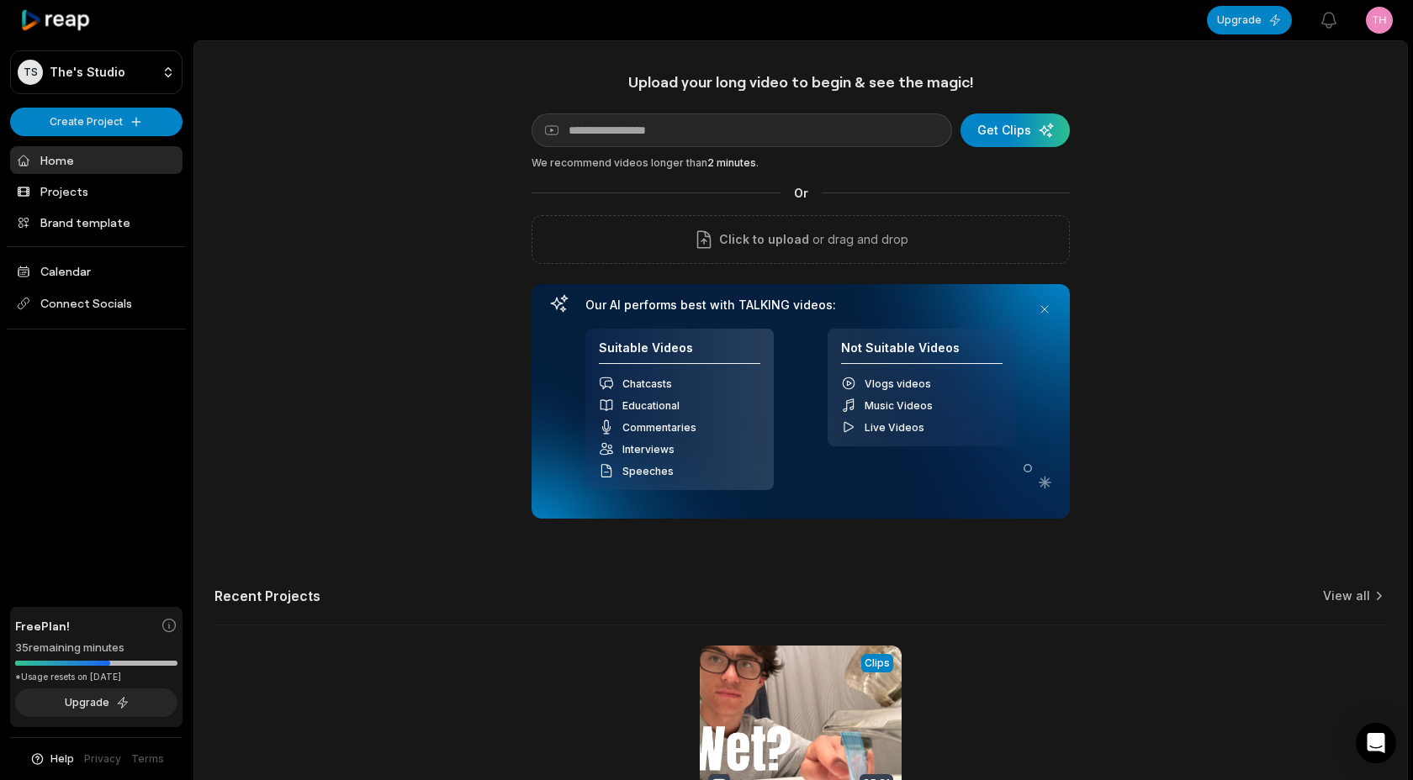
scroll to position [173, 0]
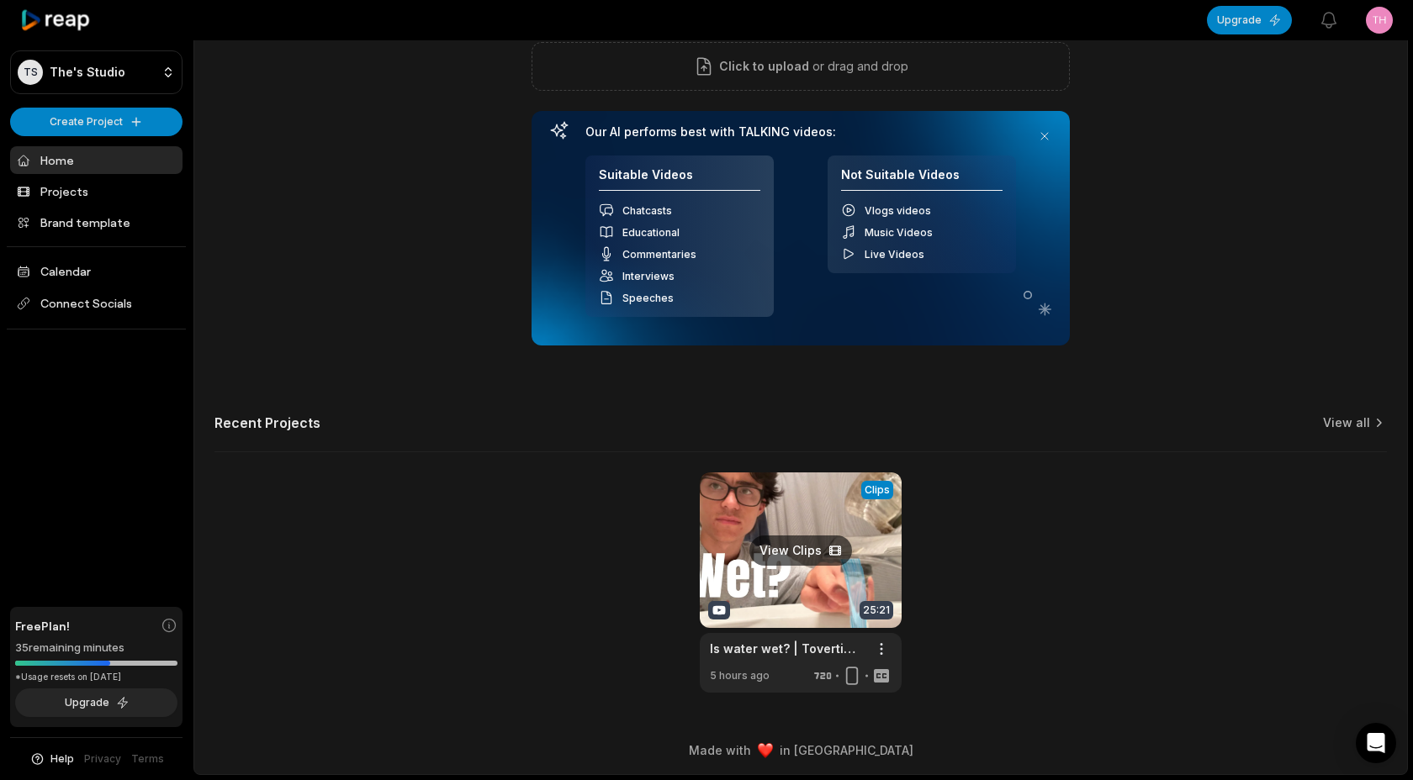
click at [809, 552] on link at bounding box center [801, 583] width 202 height 220
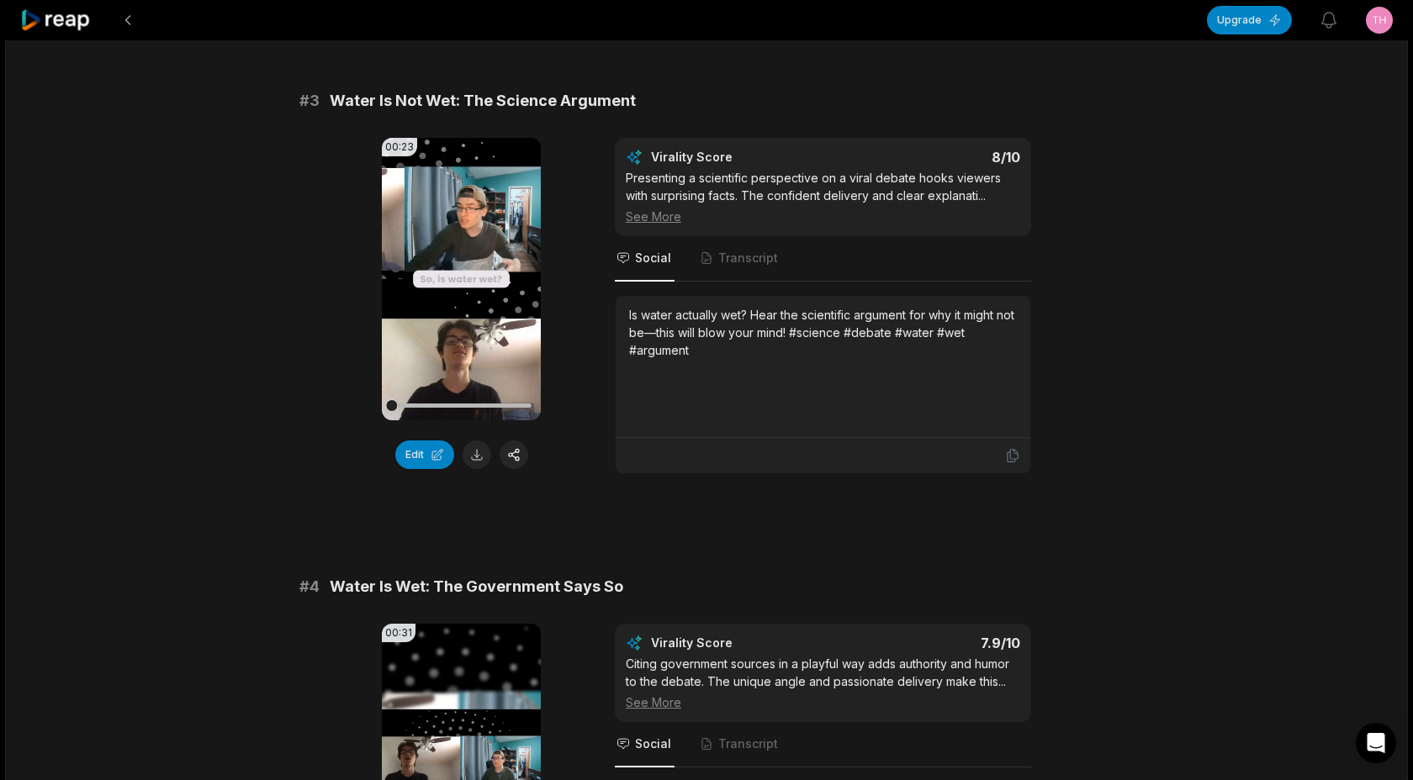
scroll to position [1089, 0]
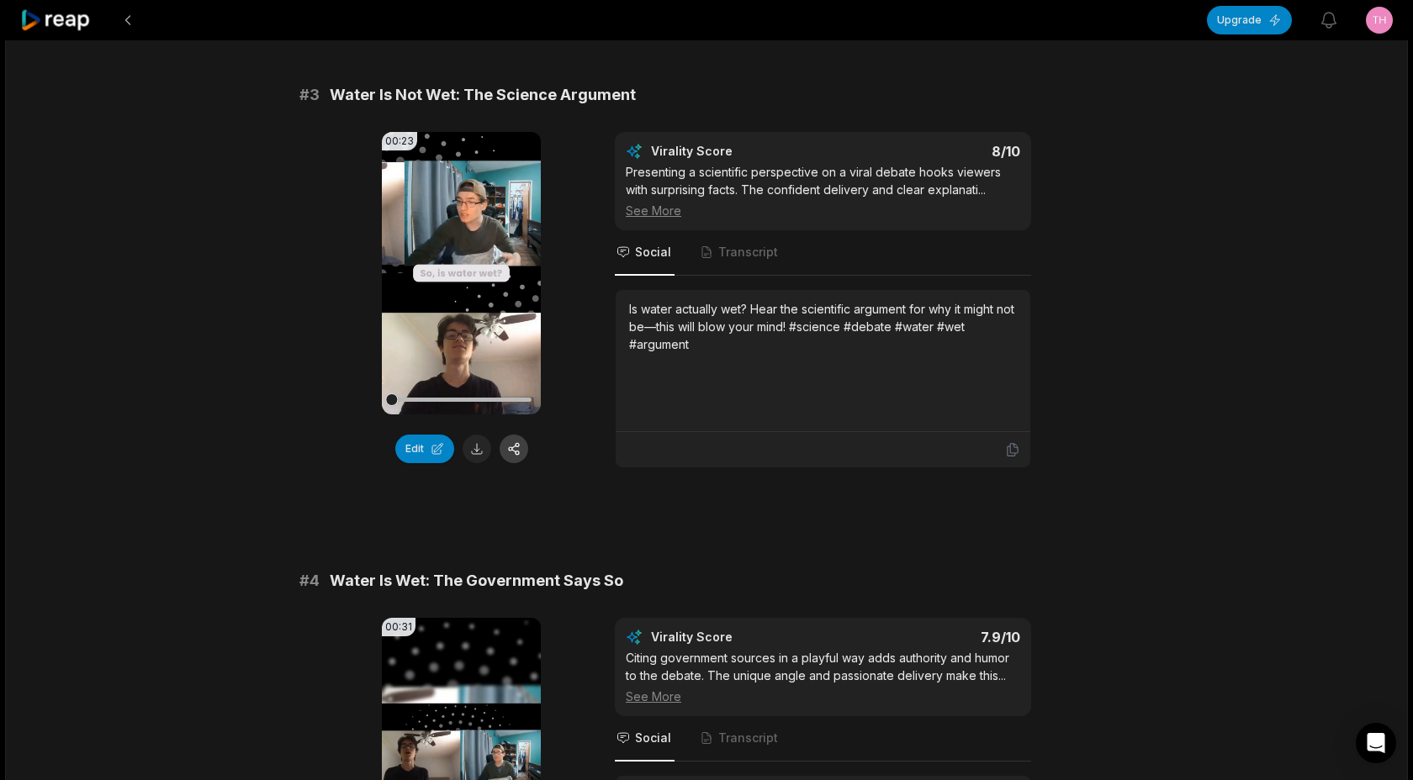
click at [522, 450] on button at bounding box center [513, 449] width 29 height 29
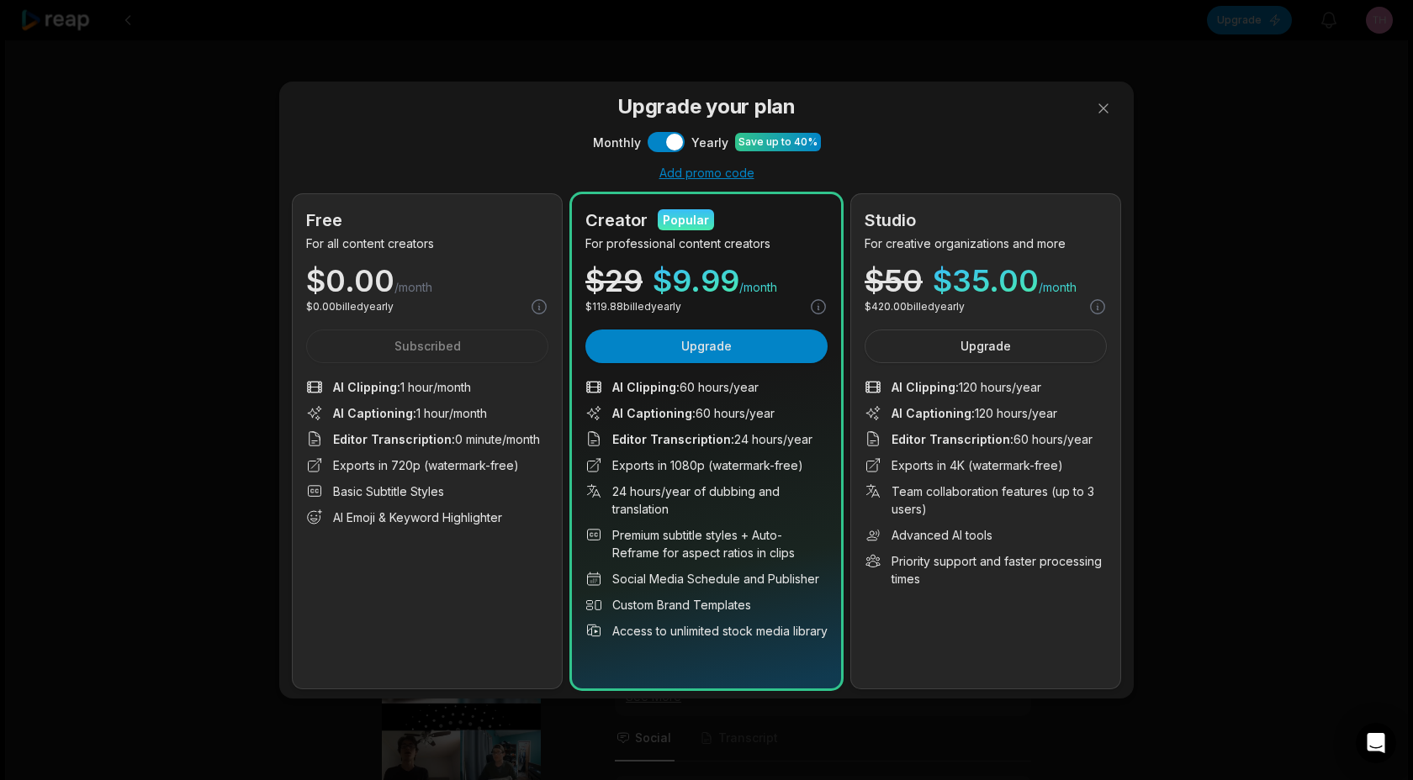
click at [418, 318] on div "Free For all content creators $ 0.00 /month $ 0.00 billed yearly Subscribed AI …" at bounding box center [427, 441] width 269 height 494
click at [1110, 105] on button at bounding box center [1103, 109] width 34 height 34
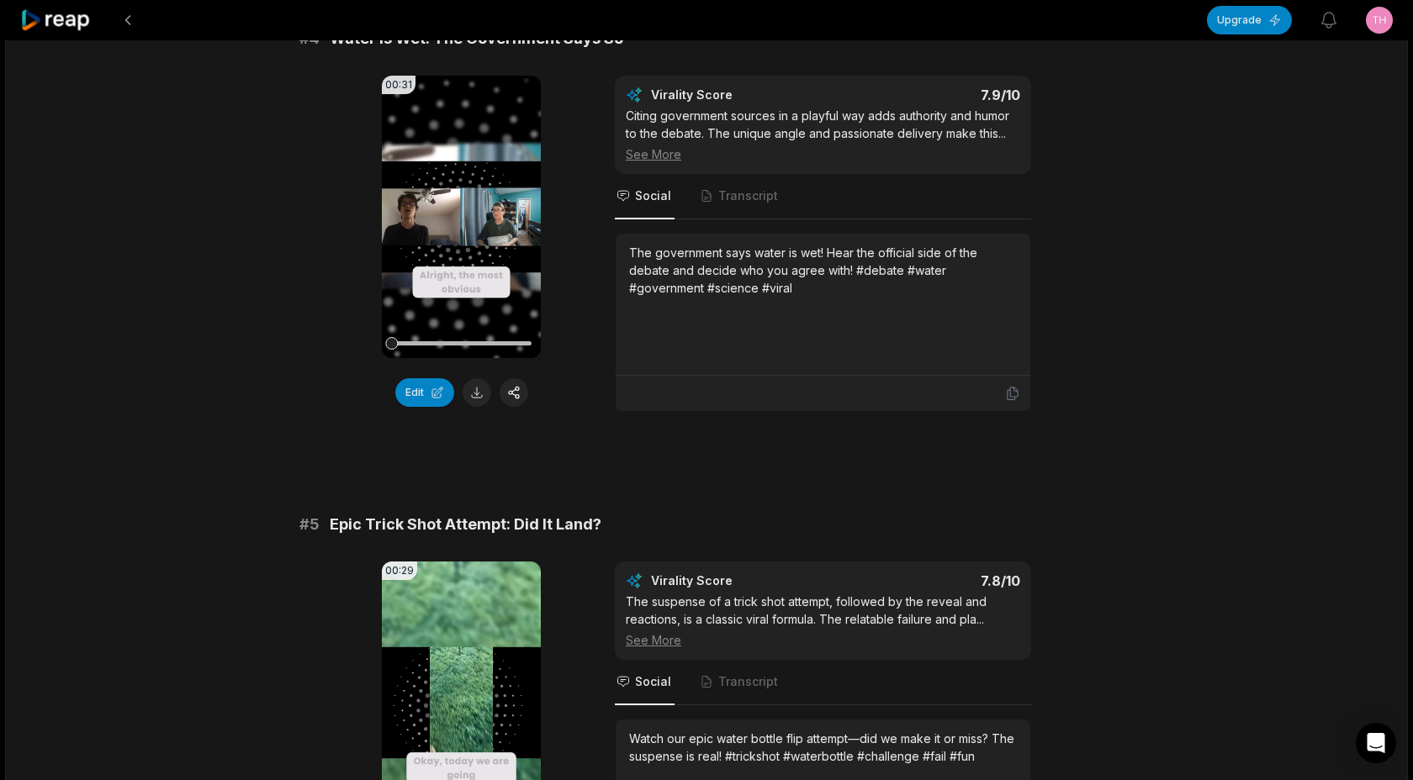
scroll to position [1598, 0]
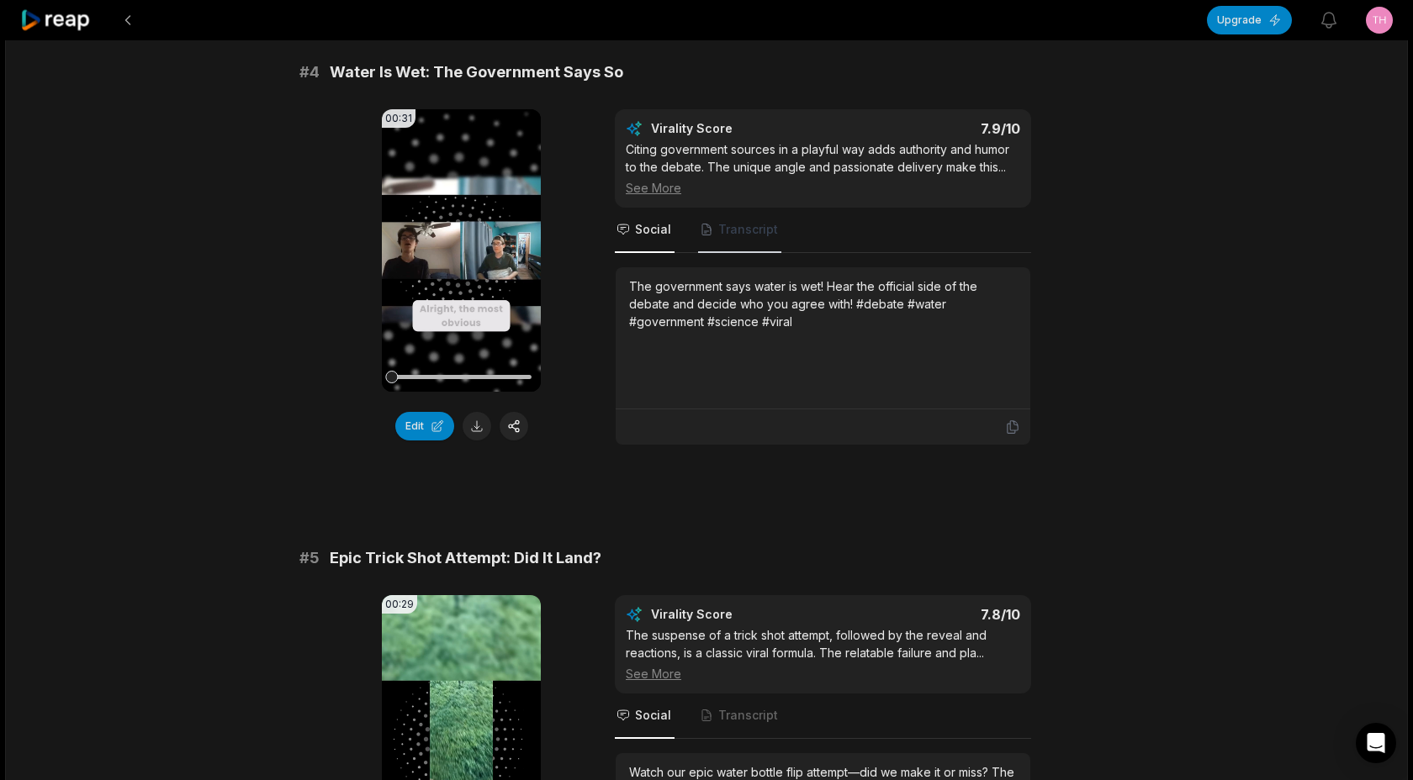
click at [744, 234] on span "Transcript" at bounding box center [748, 229] width 60 height 17
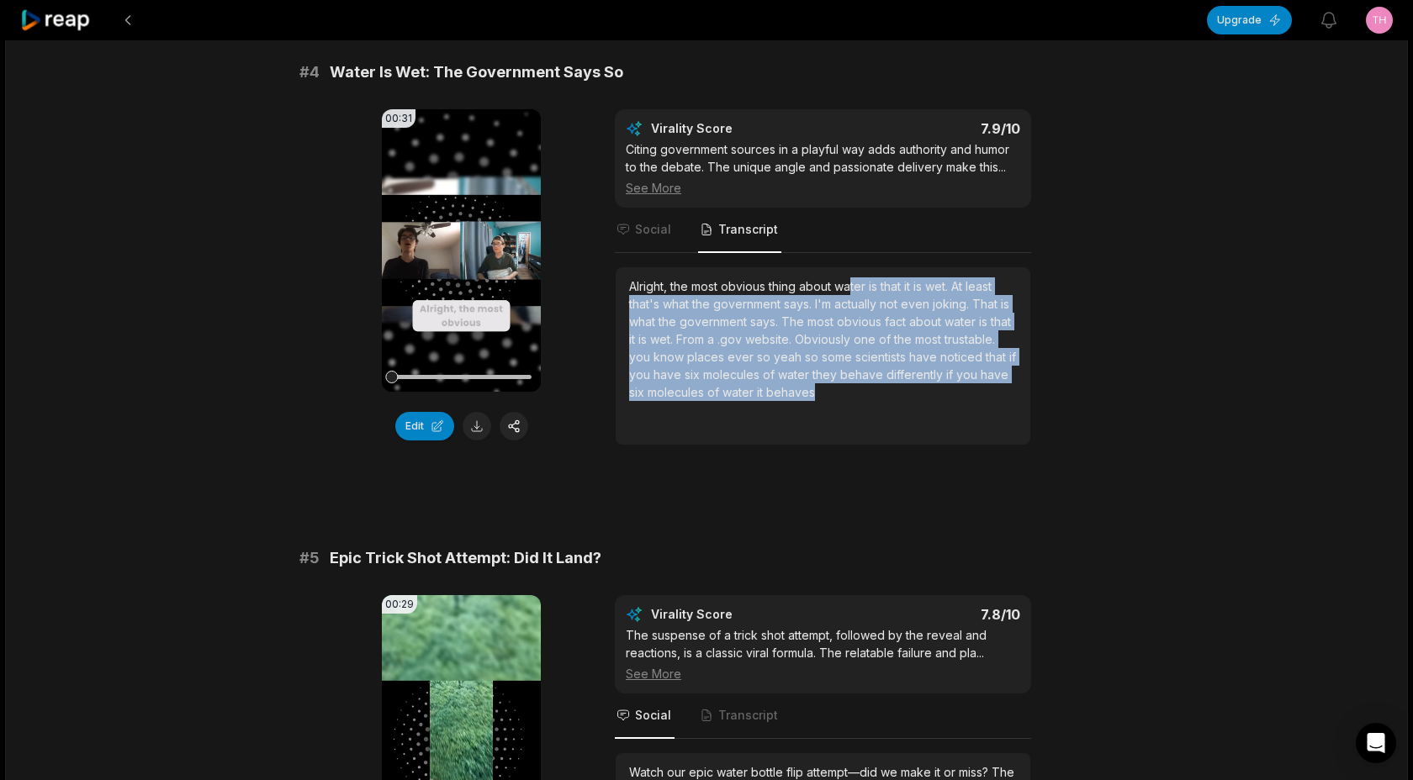
drag, startPoint x: 892, startPoint y: 399, endPoint x: 850, endPoint y: 294, distance: 113.2
click at [850, 294] on div "Alright, the most obvious thing about water is that it is wet. At least that's …" at bounding box center [823, 339] width 388 height 124
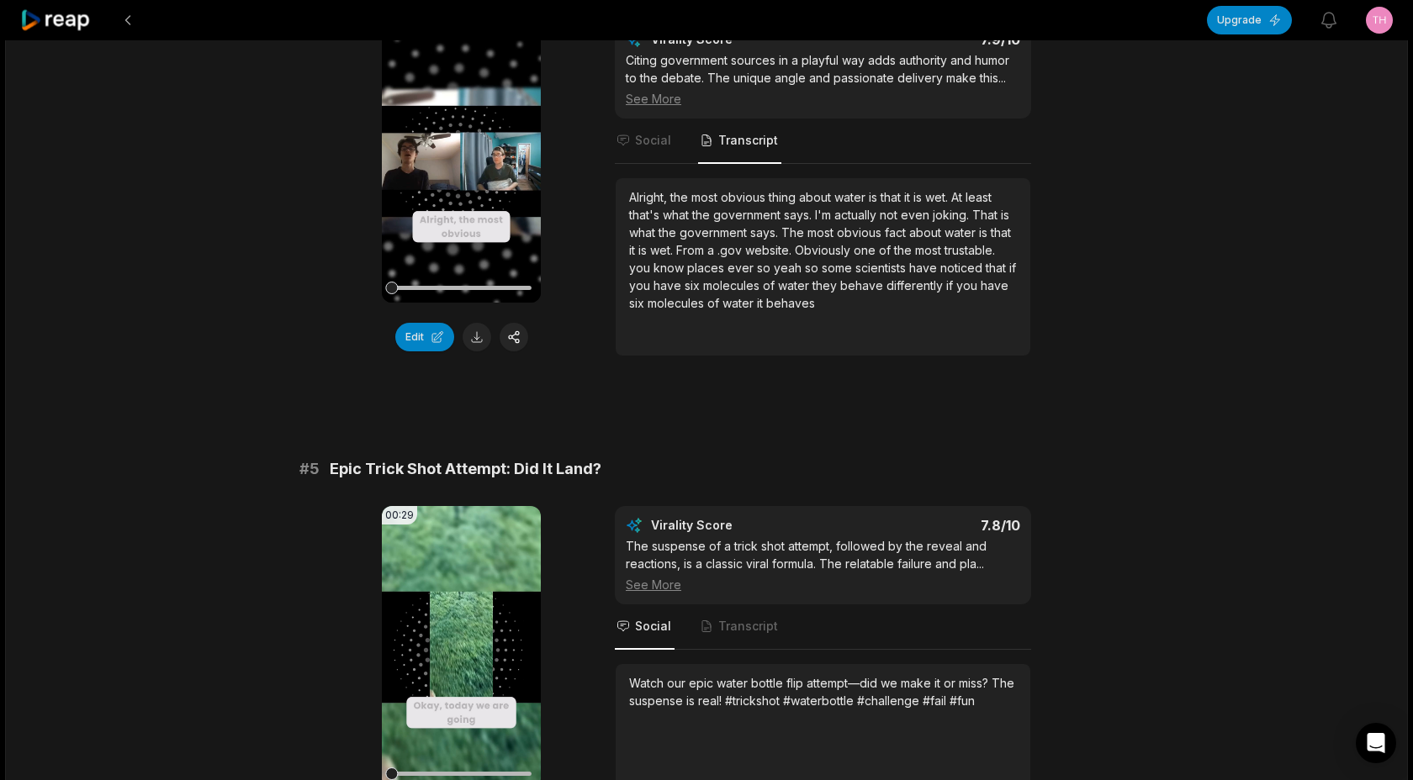
scroll to position [1688, 0]
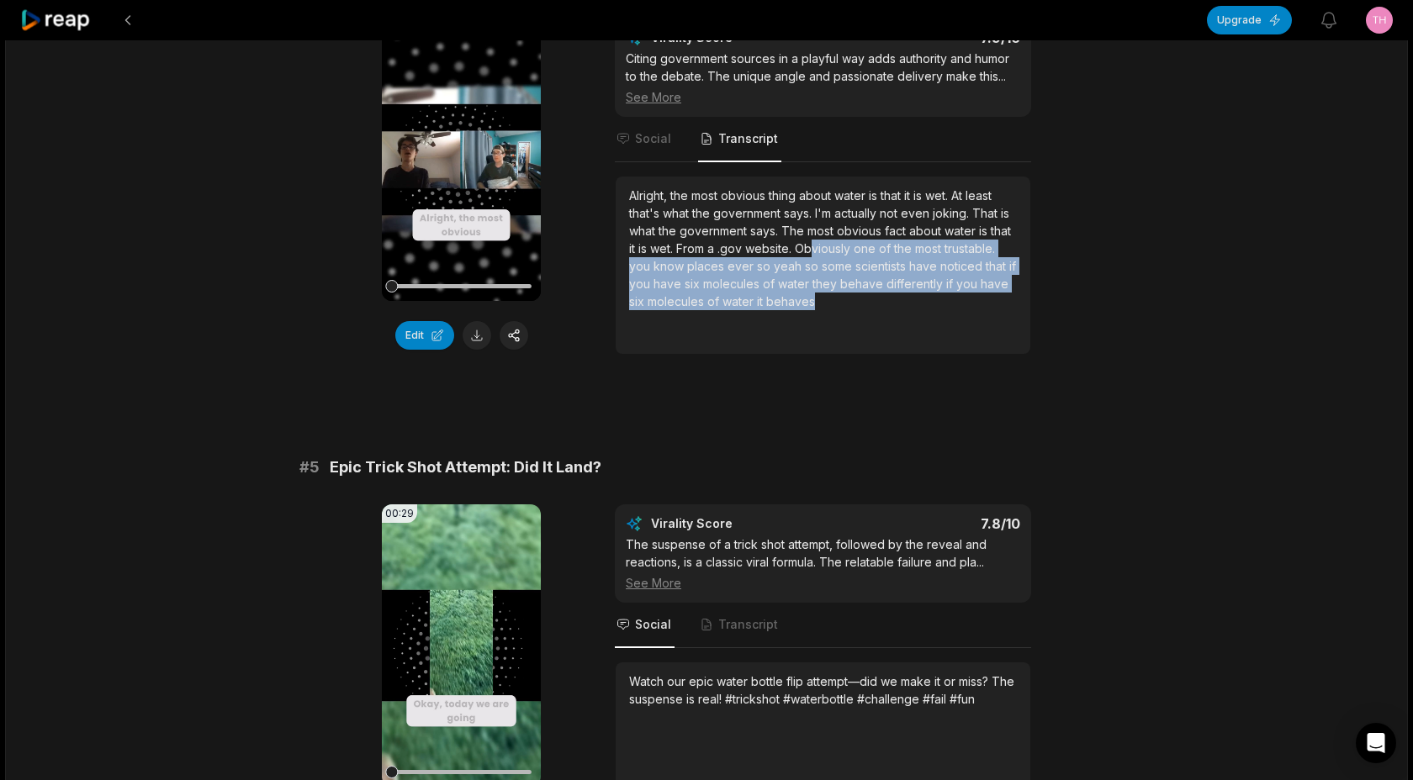
drag, startPoint x: 850, startPoint y: 294, endPoint x: 813, endPoint y: 252, distance: 56.0
click at [813, 252] on div "Alright, the most obvious thing about water is that it is wet. At least that's …" at bounding box center [823, 249] width 388 height 124
click at [814, 252] on span "Obviously" at bounding box center [824, 248] width 59 height 14
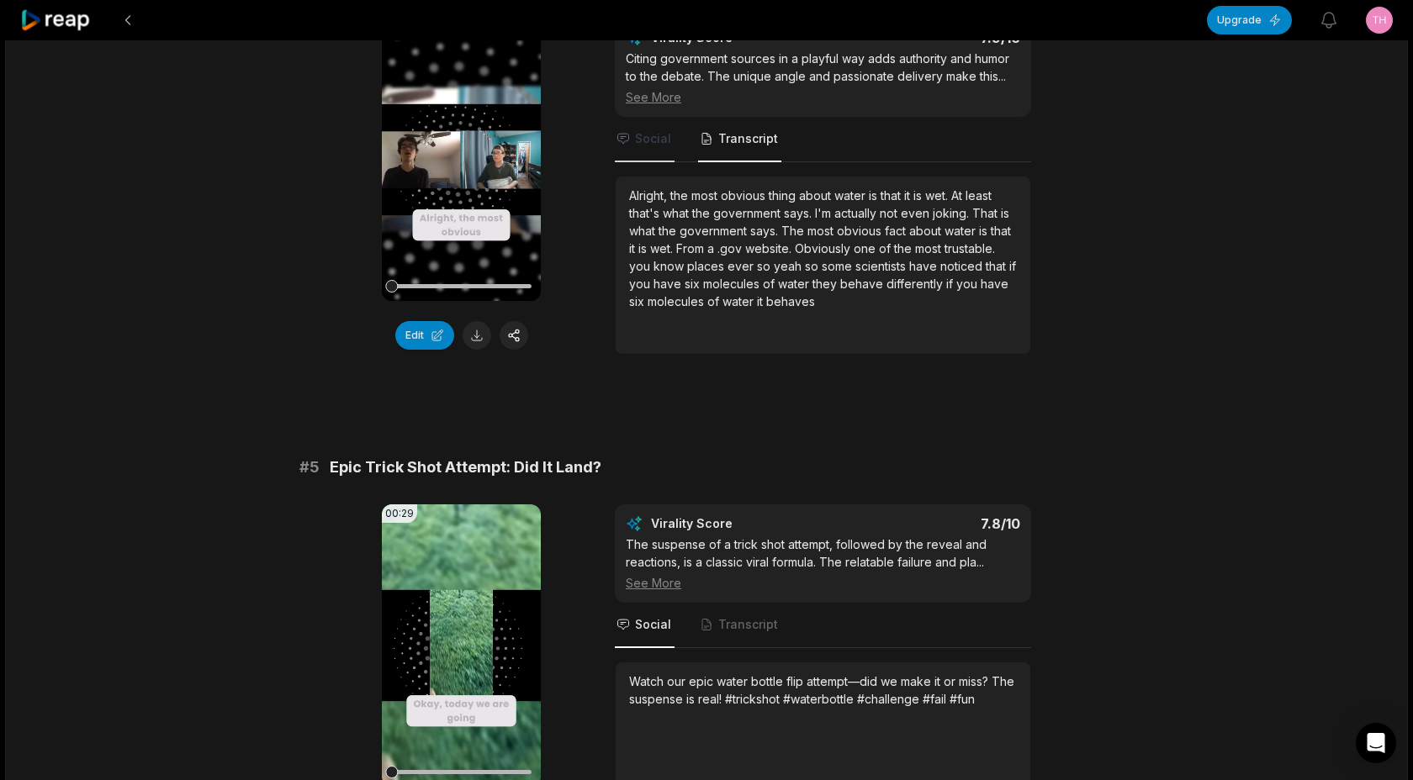
click at [659, 137] on span "Social" at bounding box center [653, 138] width 36 height 17
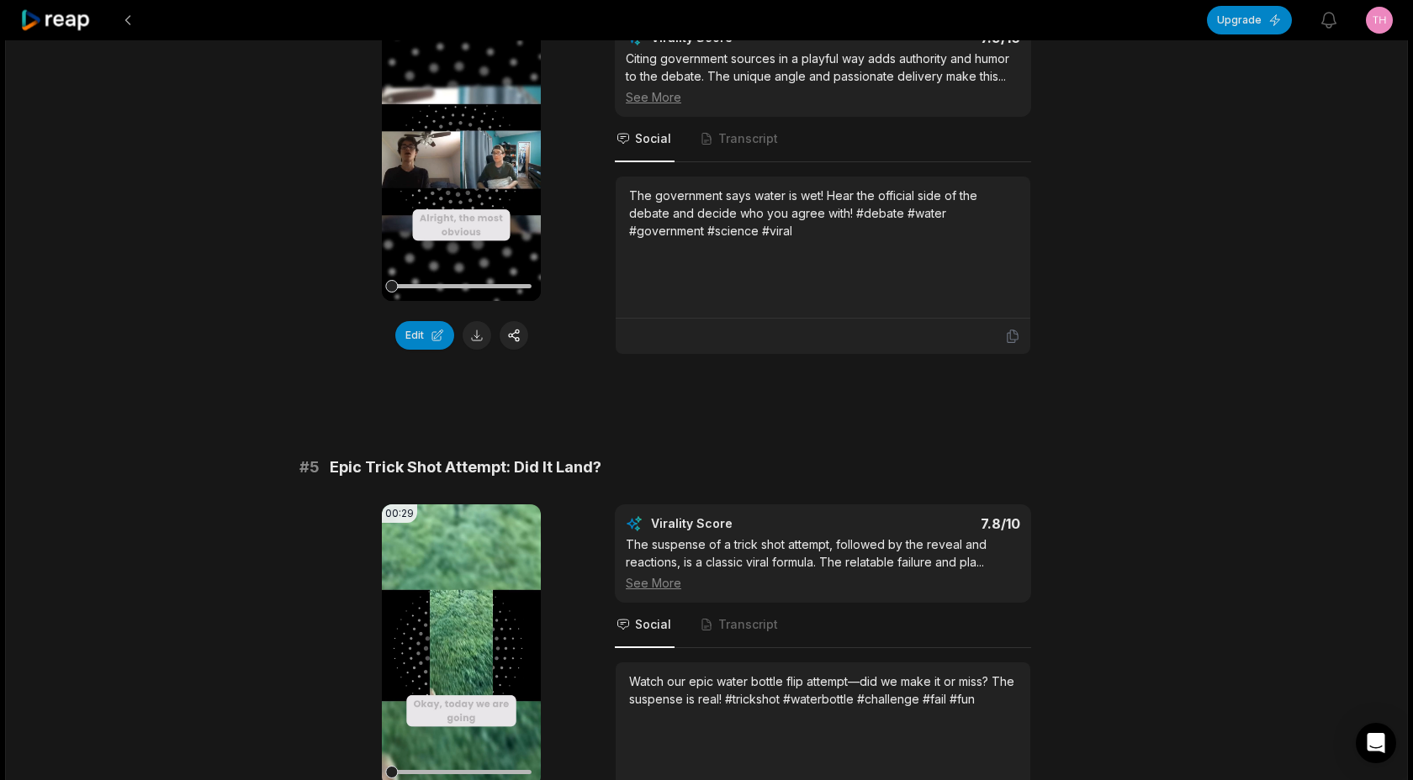
click at [657, 88] on div "See More" at bounding box center [823, 97] width 394 height 18
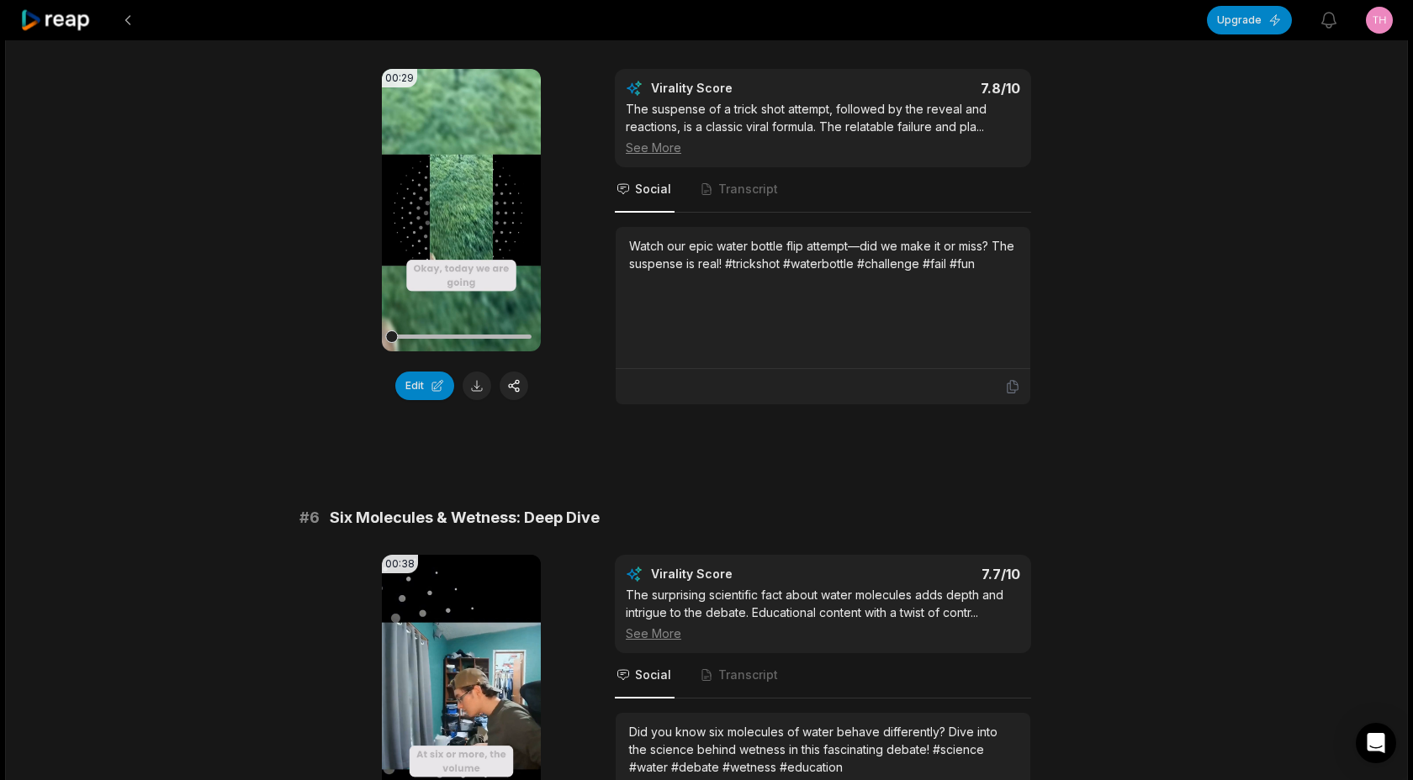
scroll to position [2153, 0]
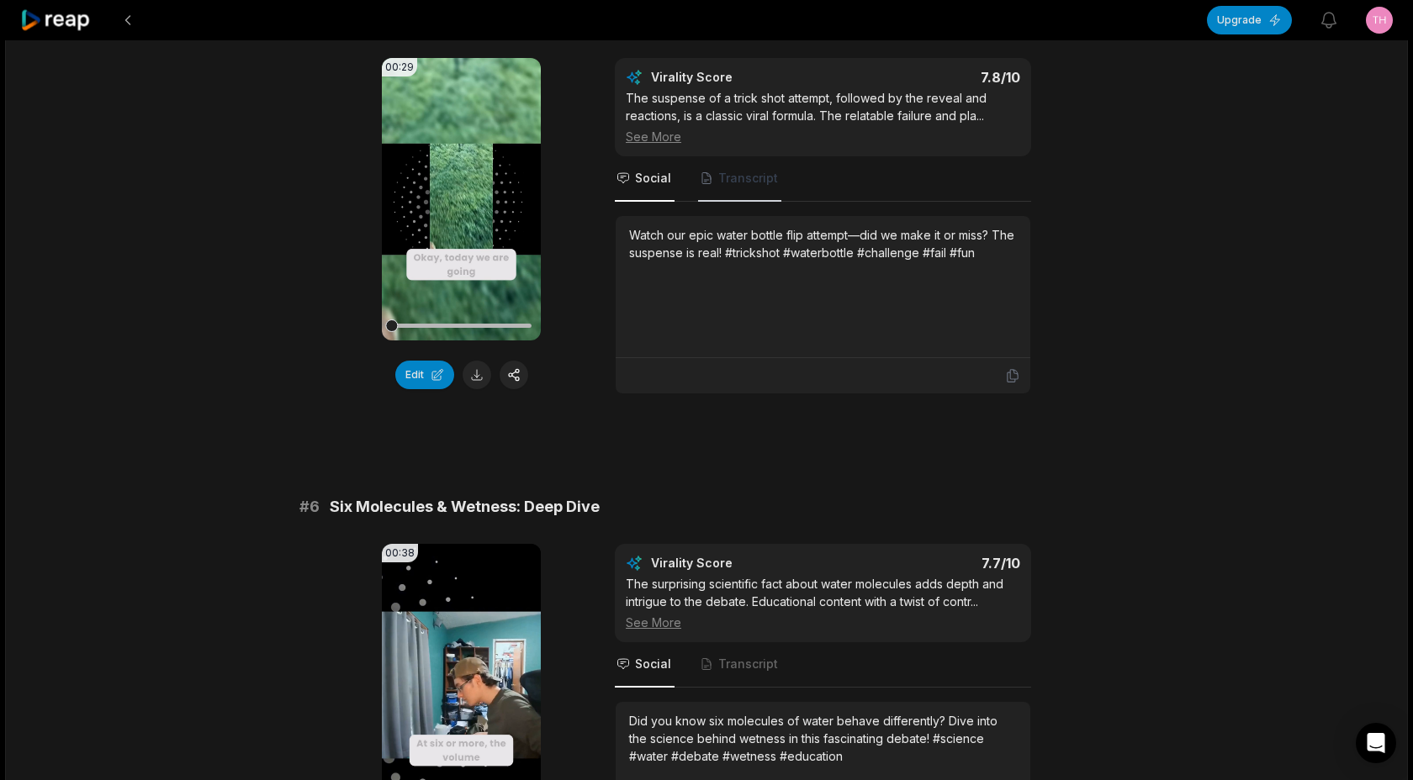
click at [771, 185] on span "Transcript" at bounding box center [748, 178] width 60 height 17
click at [460, 198] on icon at bounding box center [461, 199] width 13 height 14
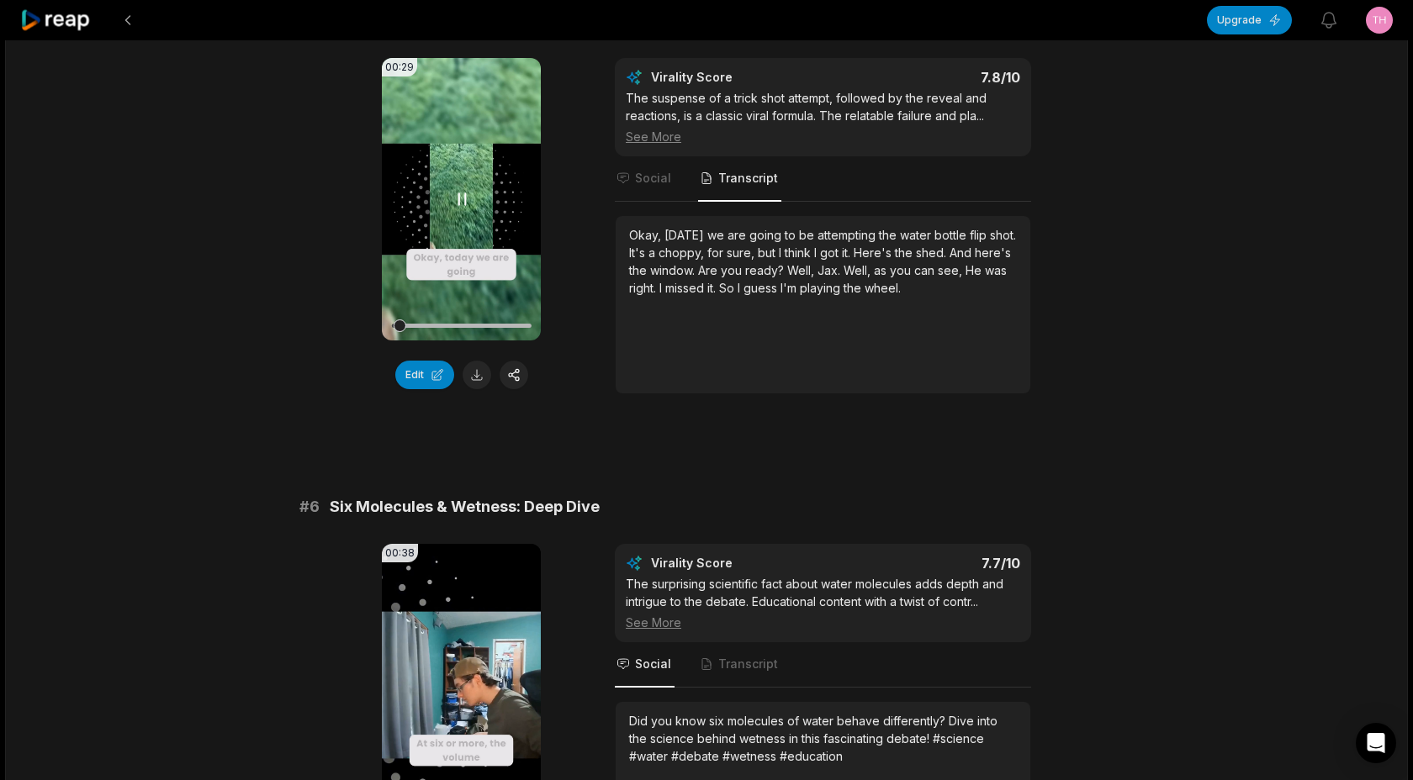
click at [447, 324] on div at bounding box center [461, 326] width 140 height 4
drag, startPoint x: 447, startPoint y: 324, endPoint x: 491, endPoint y: 327, distance: 43.9
click at [491, 327] on div at bounding box center [461, 326] width 140 height 4
click at [463, 198] on icon at bounding box center [462, 199] width 20 height 20
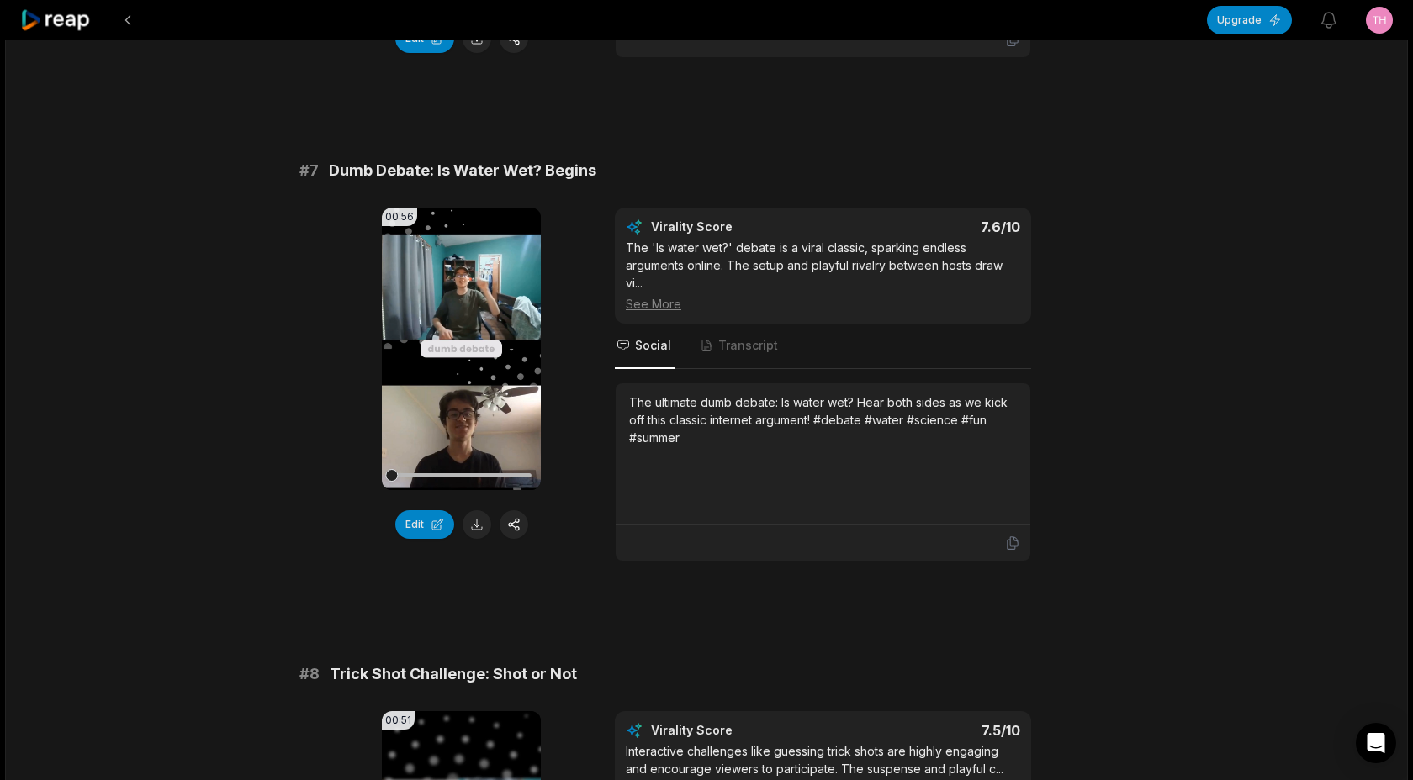
scroll to position [2977, 0]
click at [469, 352] on icon at bounding box center [462, 347] width 20 height 20
click at [462, 333] on video "Your browser does not support mp4 format." at bounding box center [461, 347] width 159 height 283
